Goal: Information Seeking & Learning: Learn about a topic

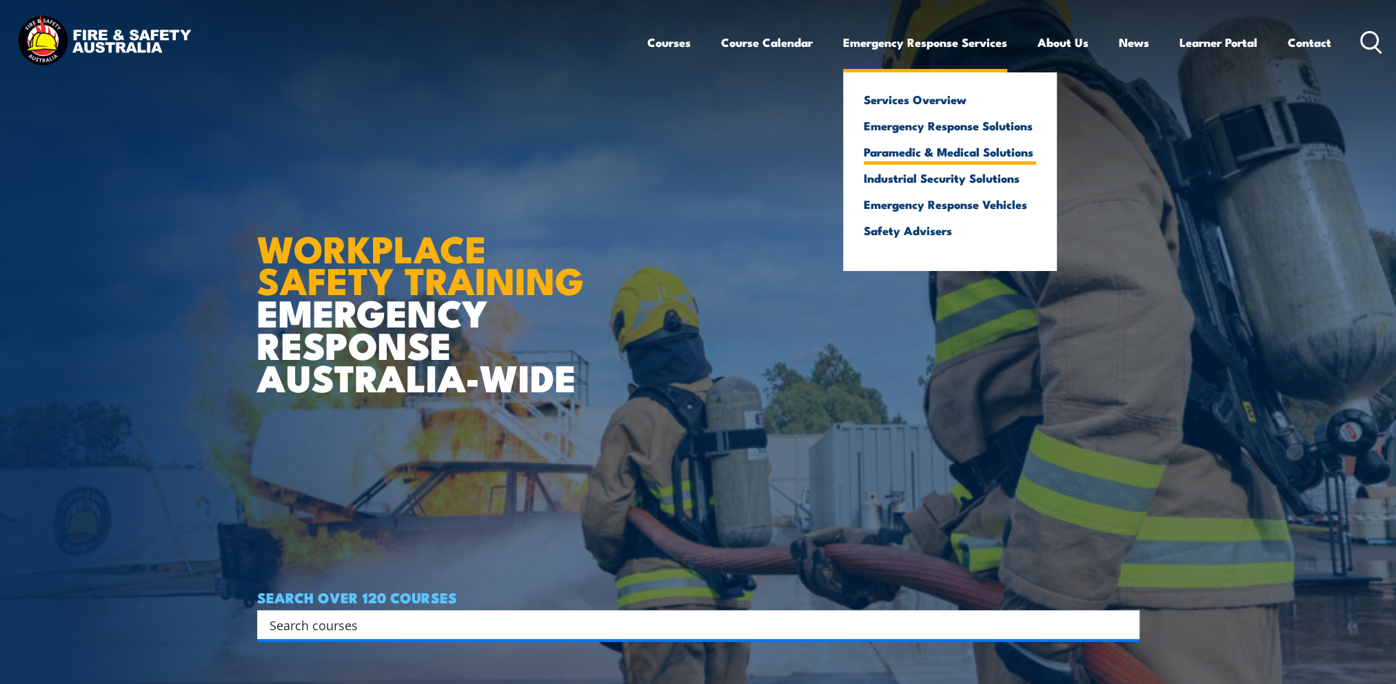
click at [993, 152] on link "Paramedic & Medical Solutions" at bounding box center [950, 151] width 172 height 12
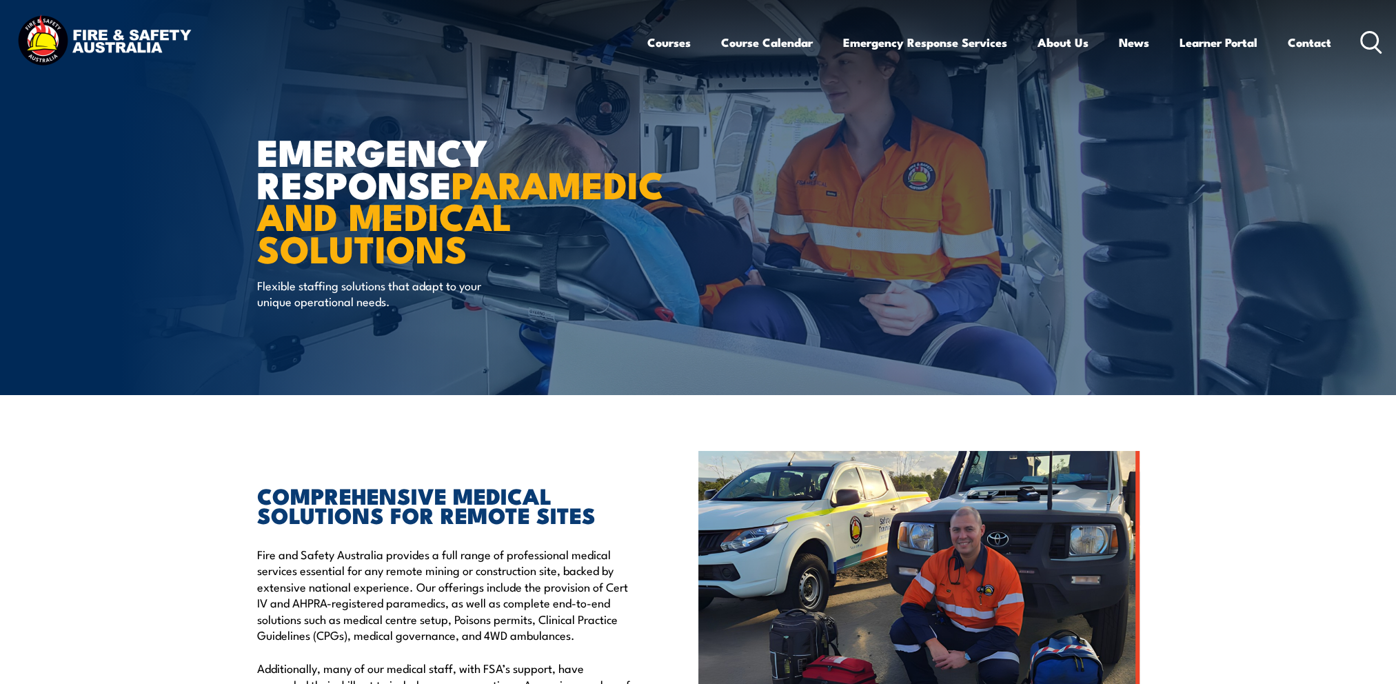
click at [314, 151] on h1 "EMERGENCY RESPONSE PARAMEDIC AND MEDICAL SOLUTIONS" at bounding box center [427, 199] width 341 height 129
click at [314, 149] on h1 "EMERGENCY RESPONSE PARAMEDIC AND MEDICAL SOLUTIONS" at bounding box center [427, 199] width 341 height 129
click at [317, 143] on h1 "EMERGENCY RESPONSE PARAMEDIC AND MEDICAL SOLUTIONS" at bounding box center [427, 199] width 341 height 129
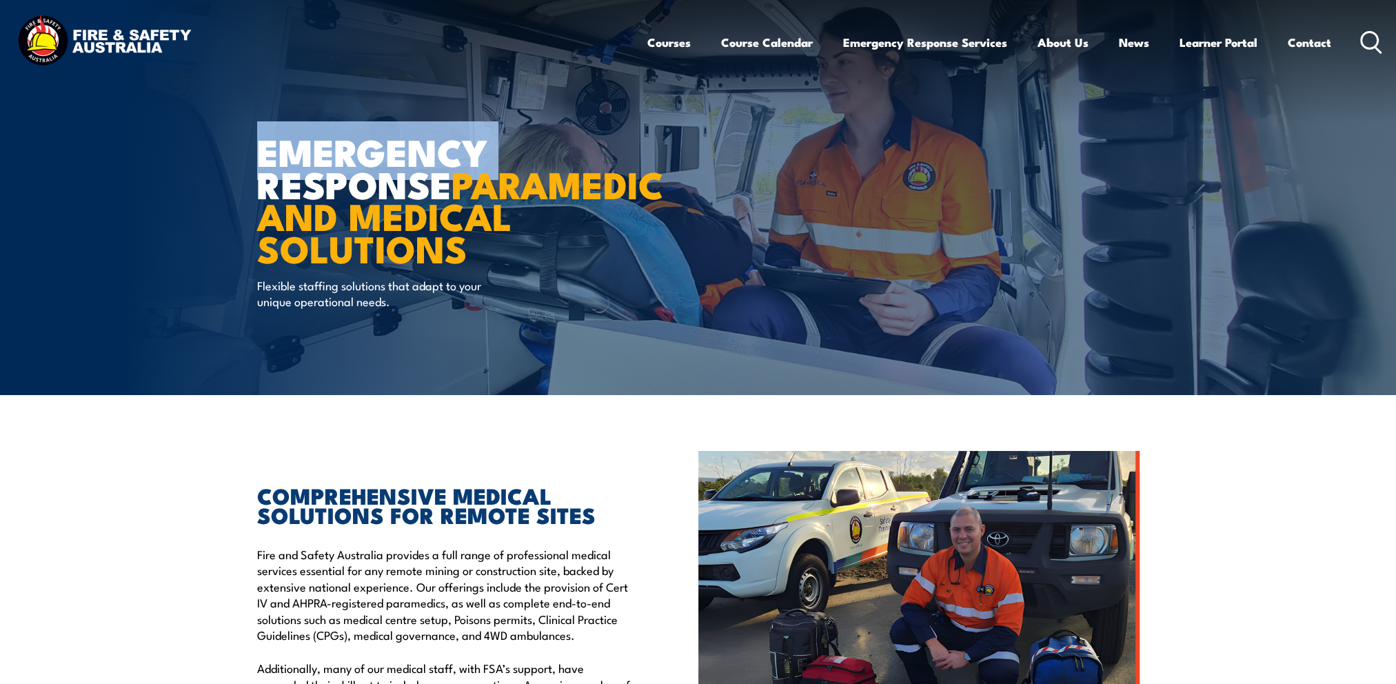
click at [318, 141] on h1 "EMERGENCY RESPONSE PARAMEDIC AND MEDICAL SOLUTIONS" at bounding box center [427, 199] width 341 height 129
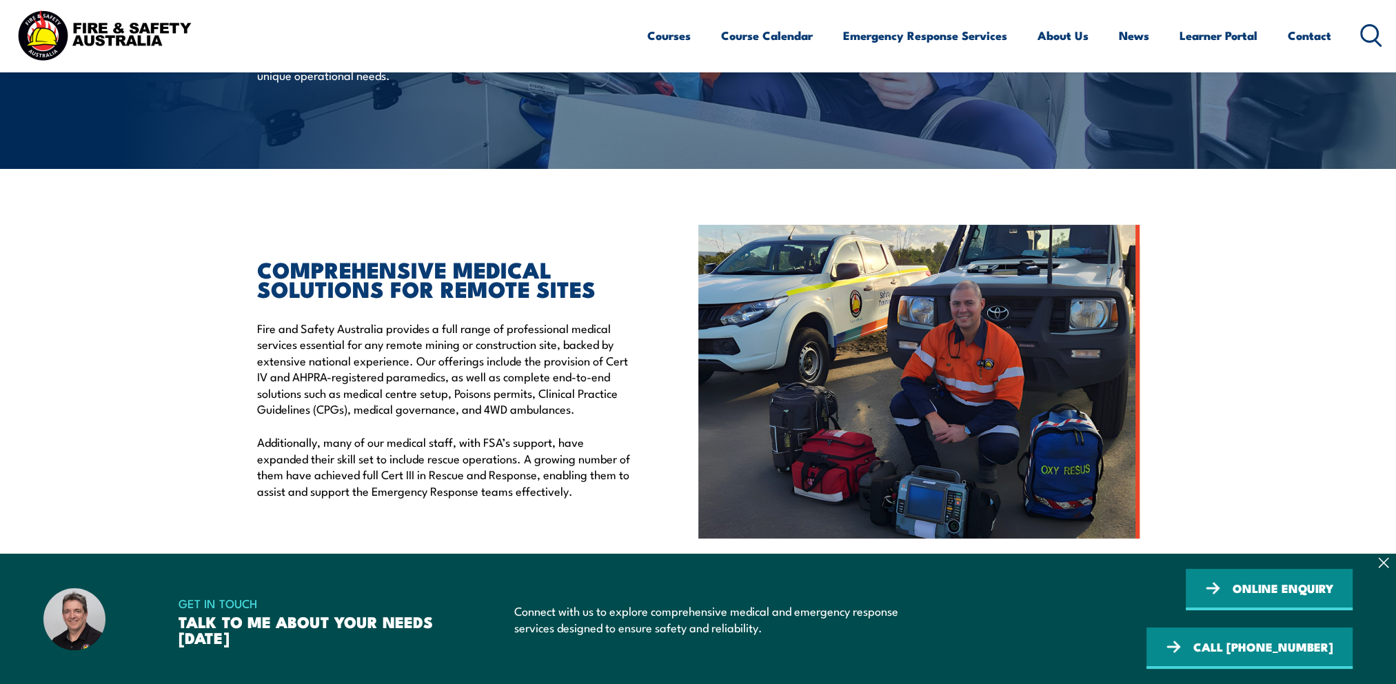
scroll to position [483, 0]
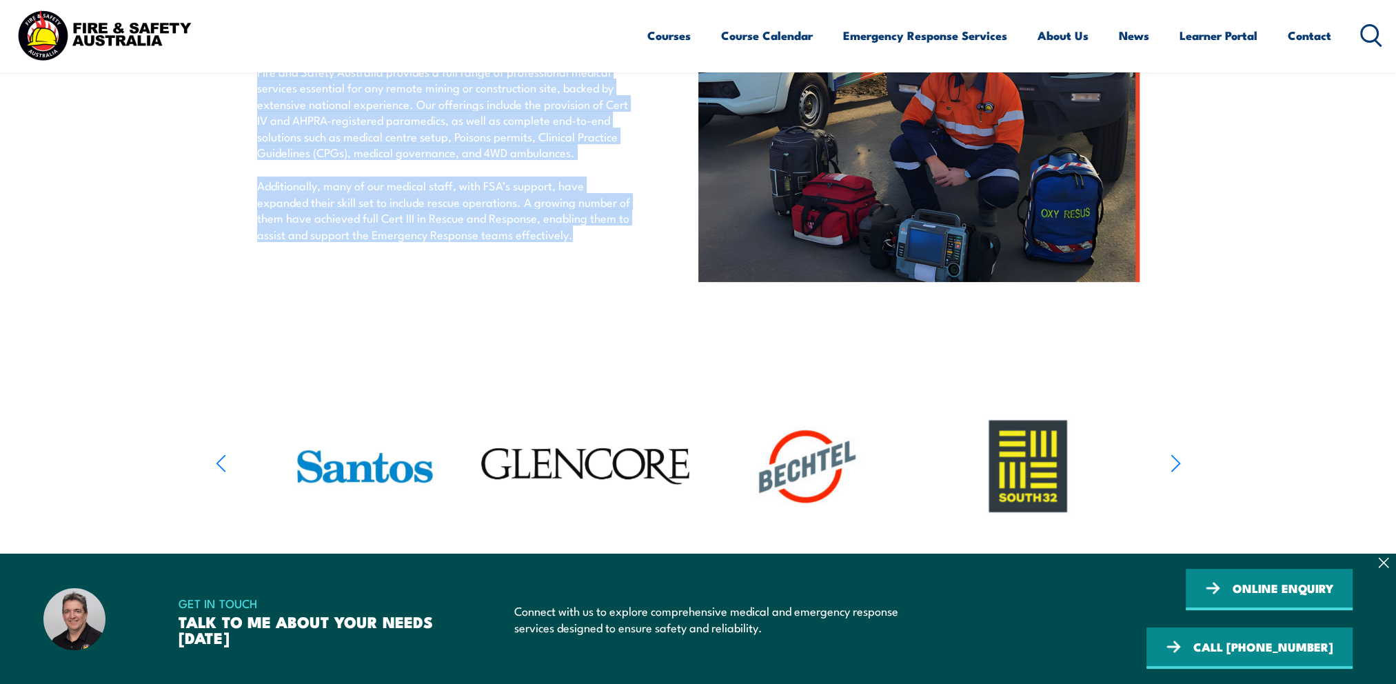
click at [590, 235] on p "Additionally, many of our medical staff, with FSA’s support, have expanded thei…" at bounding box center [446, 209] width 378 height 65
copy div "EMERGENCY RESPONSE PARAMEDIC AND MEDICAL SOLUTIONS Flexible staffing solutions …"
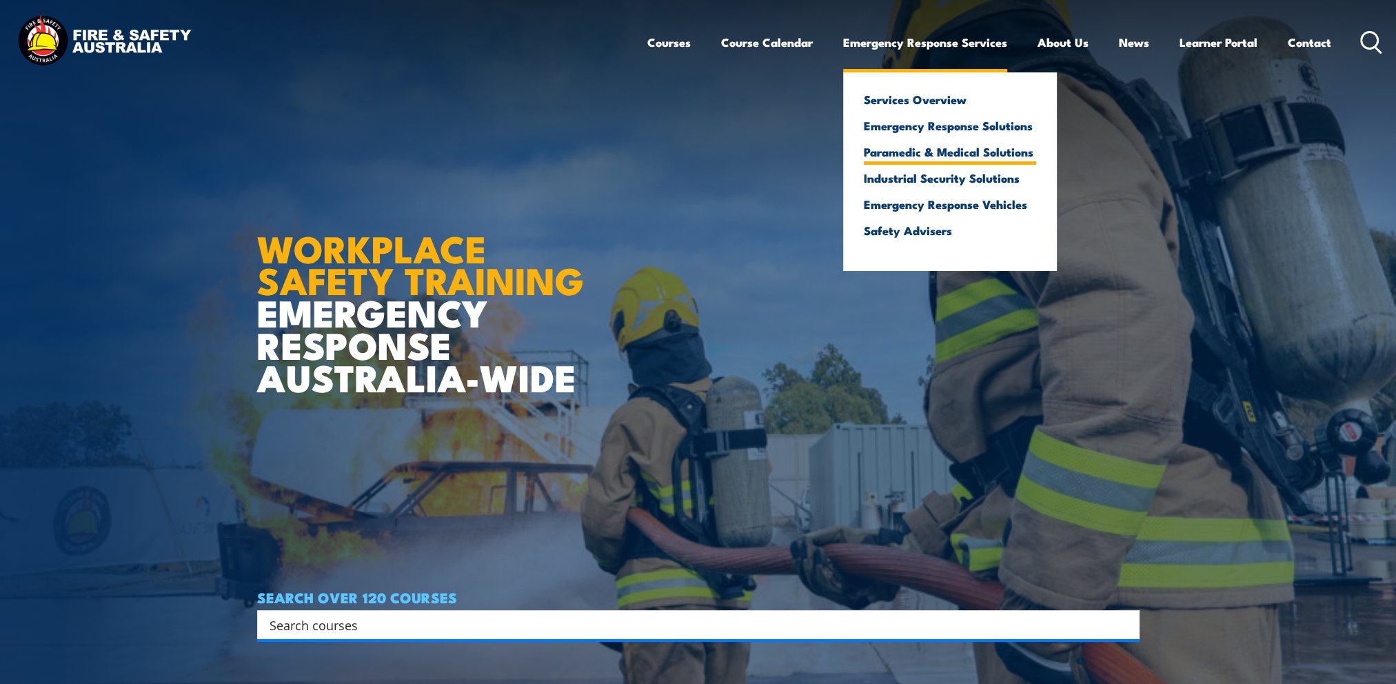
click at [919, 155] on link "Paramedic & Medical Solutions" at bounding box center [950, 151] width 172 height 12
